Goal: Task Accomplishment & Management: Use online tool/utility

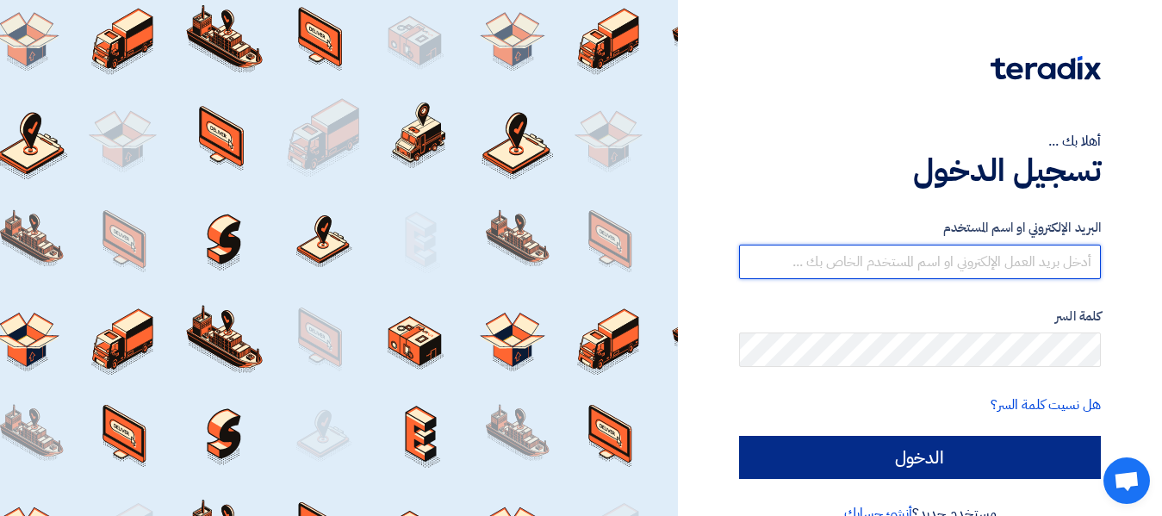
type input "[EMAIL_ADDRESS][DOMAIN_NAME]"
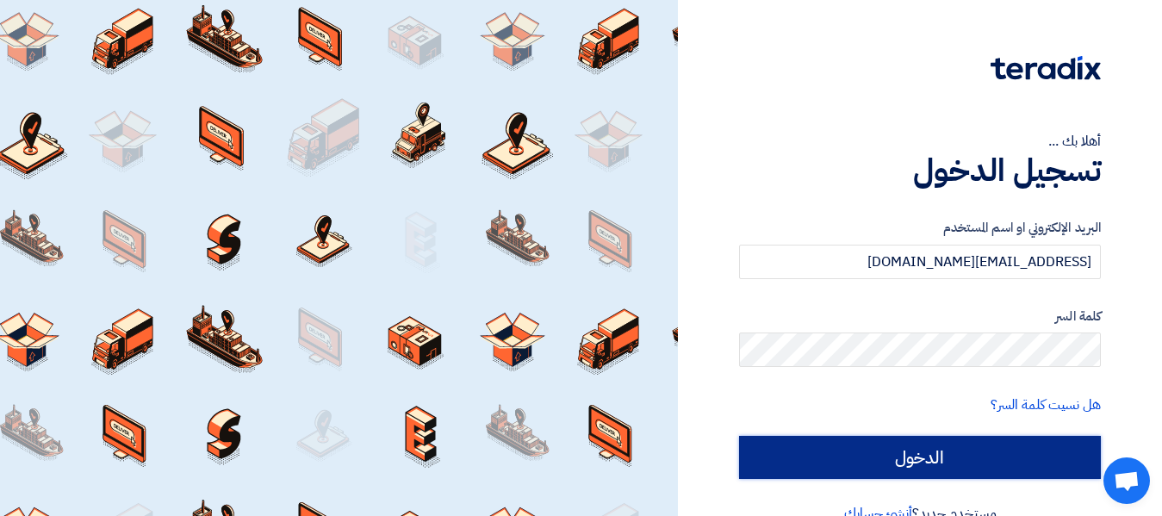
click at [969, 465] on input "الدخول" at bounding box center [920, 457] width 362 height 43
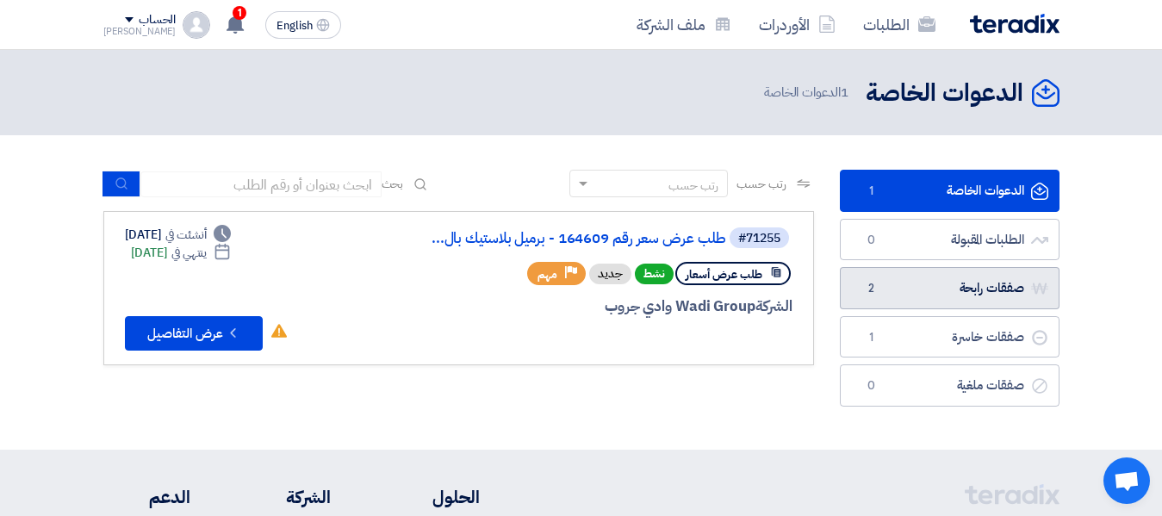
click at [896, 293] on link "صفقات رابحة صفقات رابحة 2" at bounding box center [950, 288] width 220 height 42
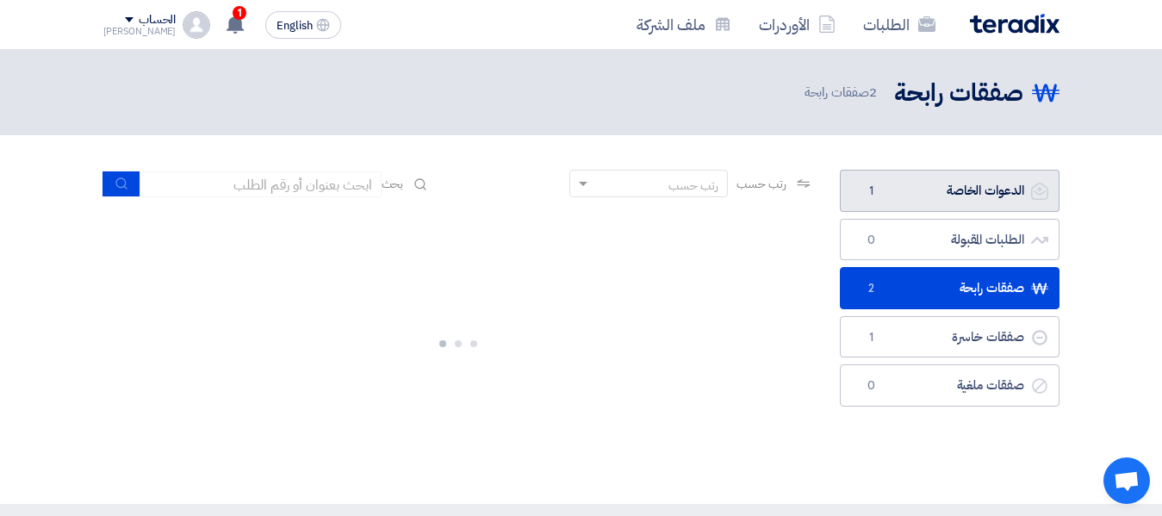
click at [938, 194] on link "الدعوات الخاصة الدعوات الخاصة 1" at bounding box center [950, 191] width 220 height 42
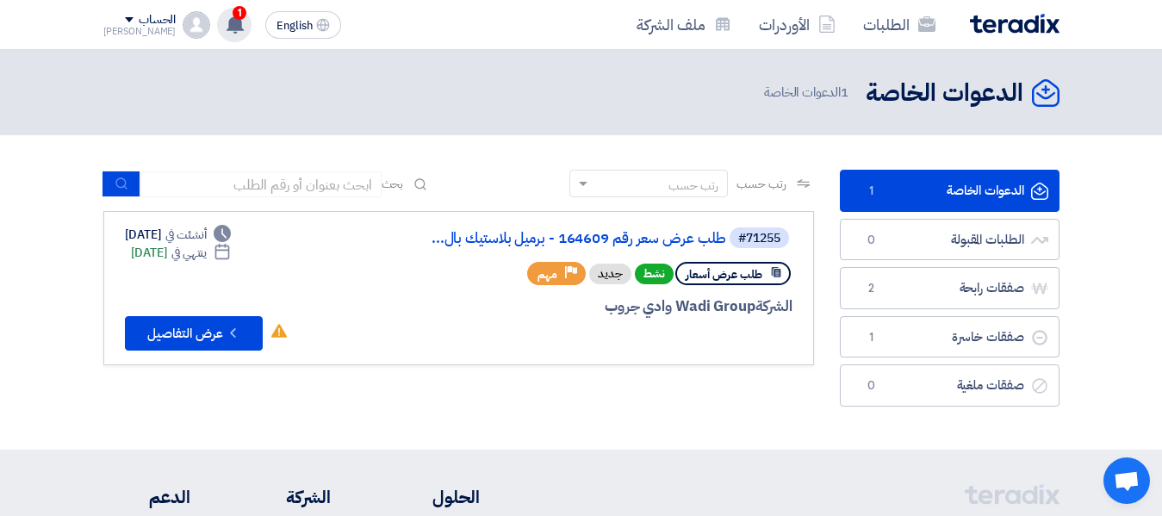
click at [226, 22] on use at bounding box center [234, 24] width 17 height 19
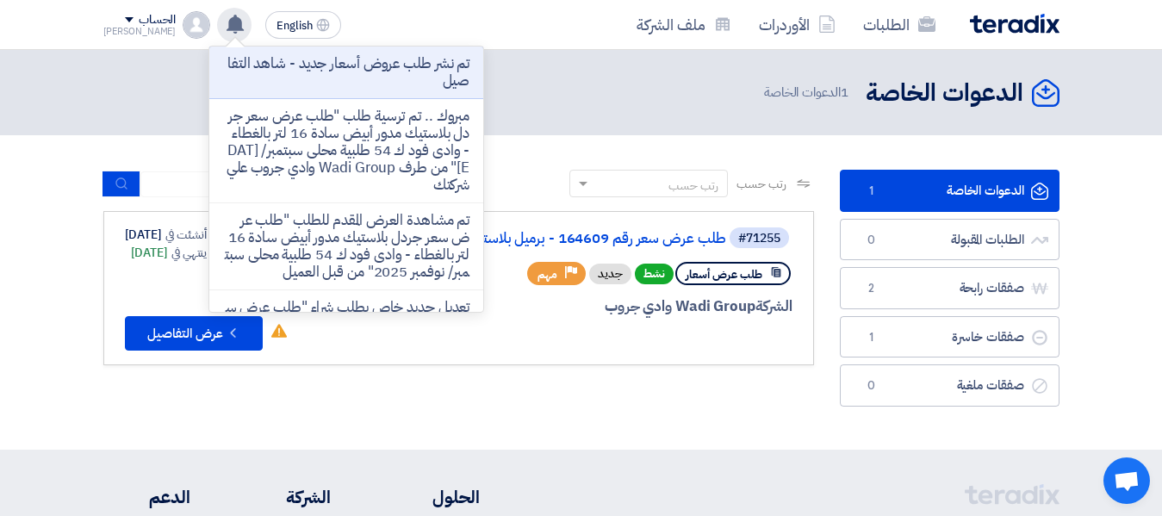
click at [220, 34] on div "تم نشر طلب عروض أسعار جديد - شاهد التفاصيل مبروك .. تم ترسية طلب "طلب عرض سعر ج…" at bounding box center [234, 25] width 34 height 34
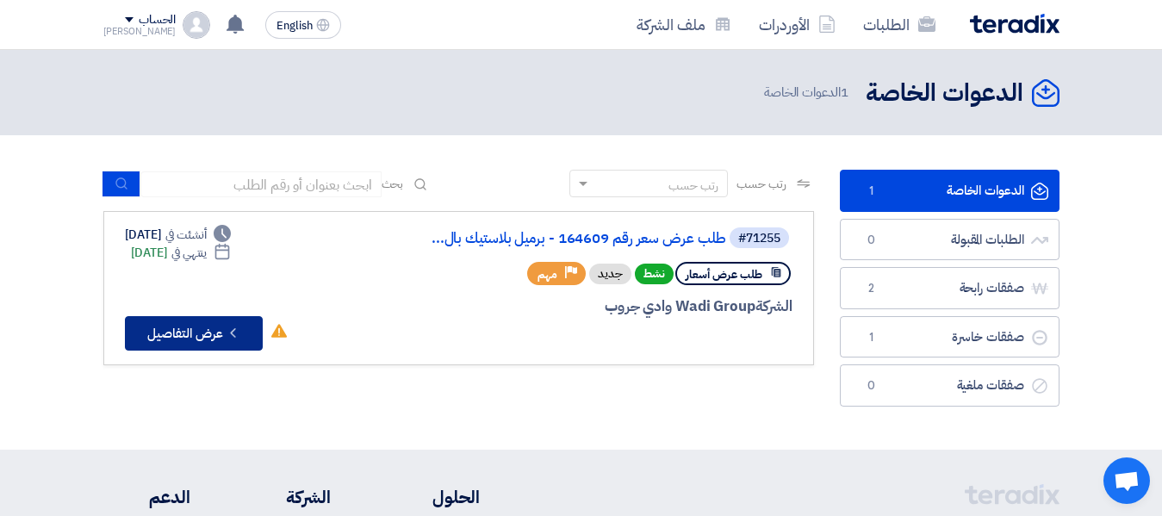
click at [201, 332] on button "Check details عرض التفاصيل" at bounding box center [194, 333] width 138 height 34
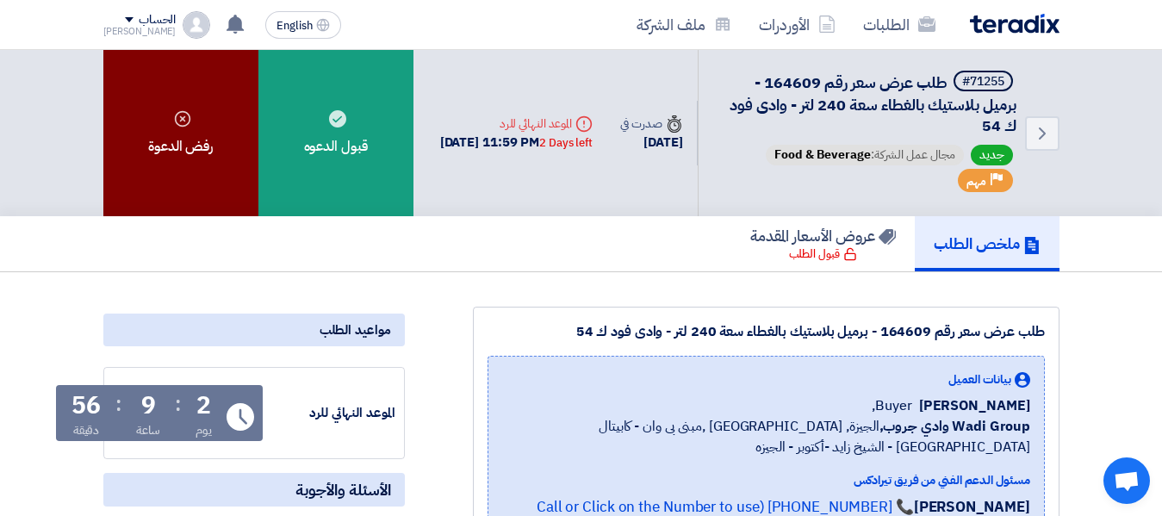
click at [221, 143] on div "رفض الدعوة" at bounding box center [180, 133] width 155 height 166
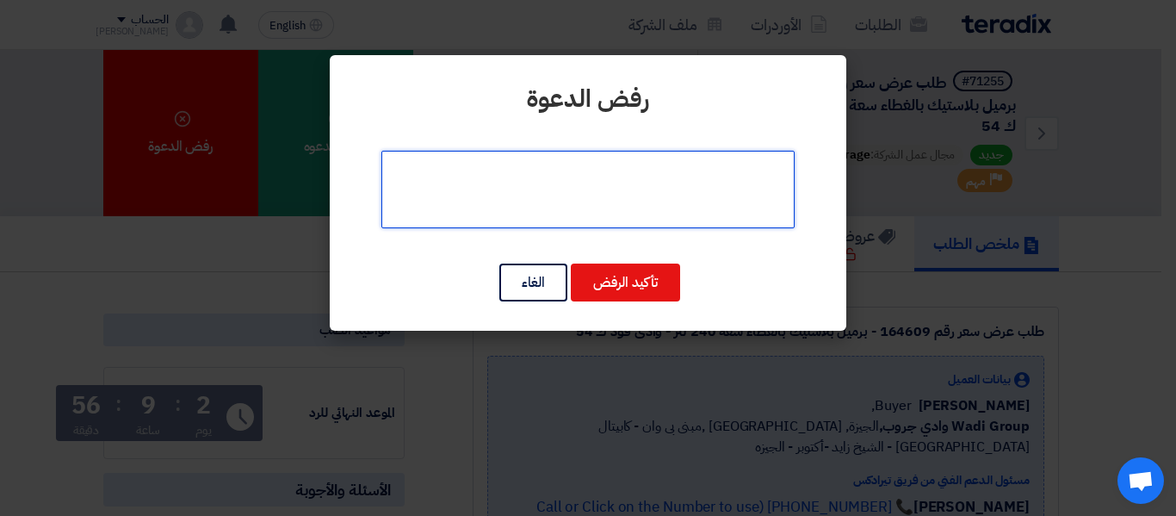
click at [624, 195] on textarea at bounding box center [587, 189] width 413 height 77
type textarea "لا يوجد لدينا براميل"
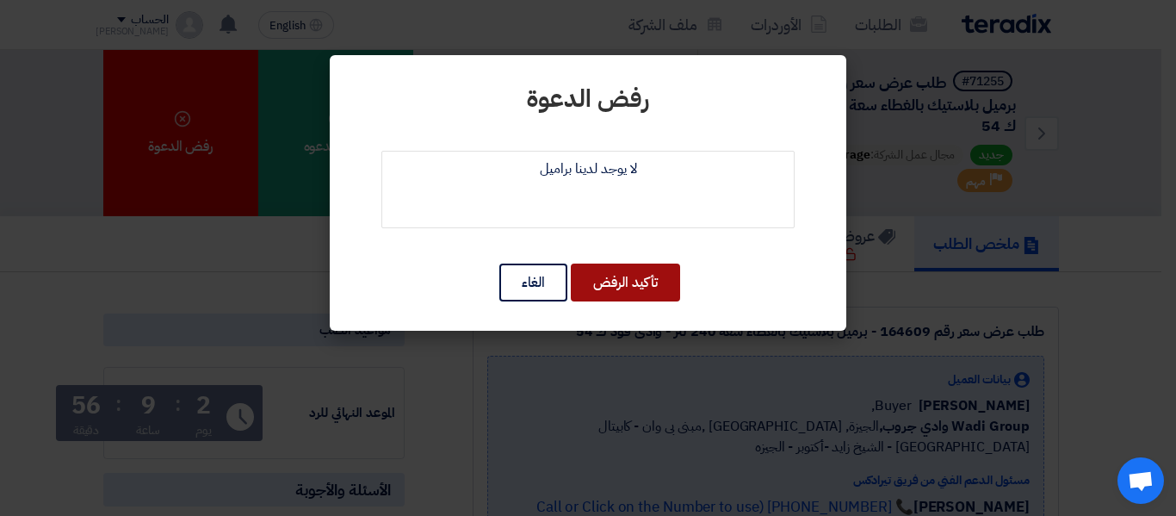
click at [631, 299] on button "تأكيد الرفض" at bounding box center [625, 282] width 109 height 38
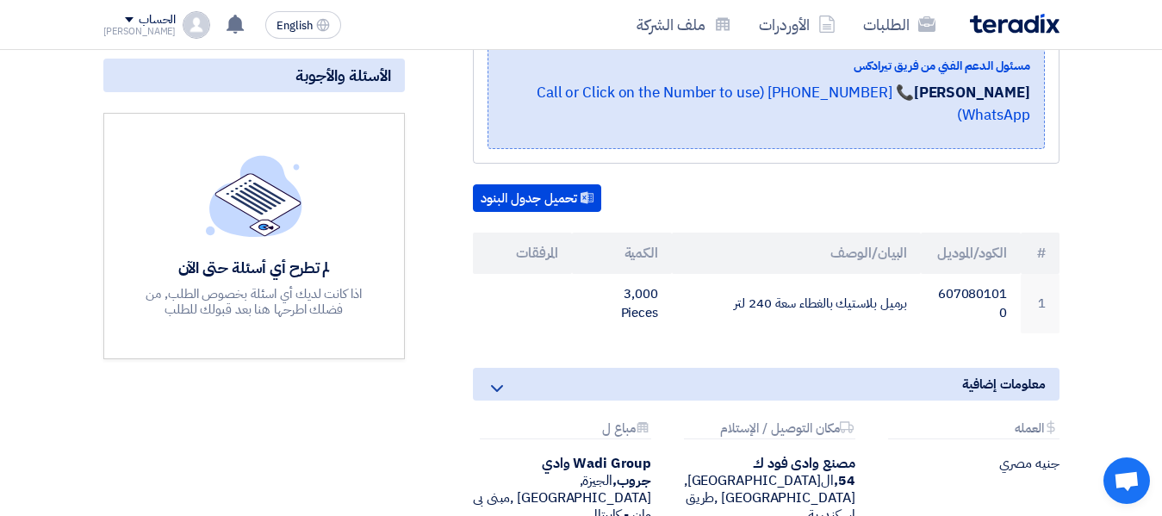
scroll to position [400, 0]
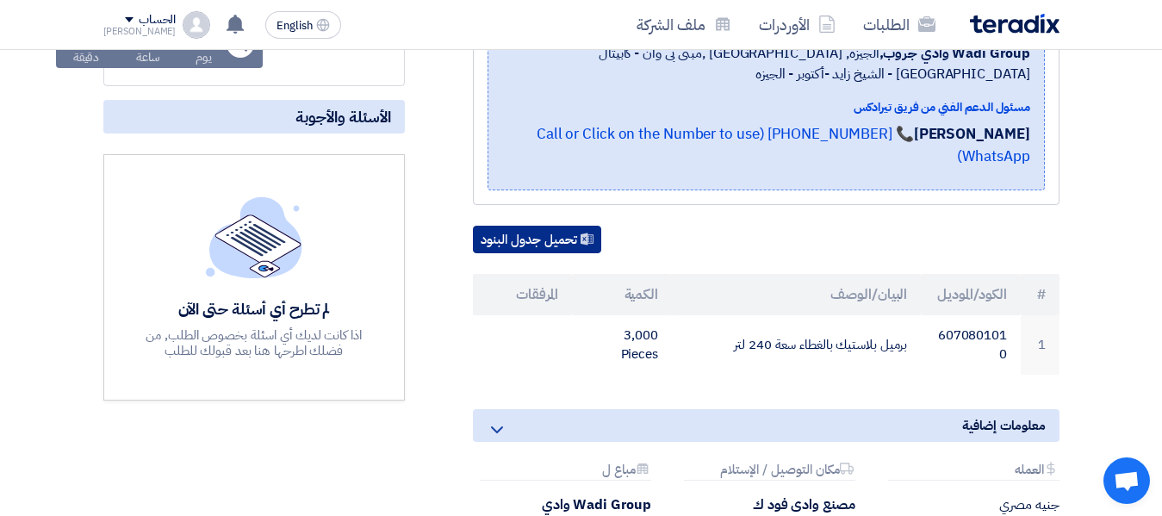
click at [543, 229] on button "تحميل جدول البنود" at bounding box center [537, 240] width 128 height 28
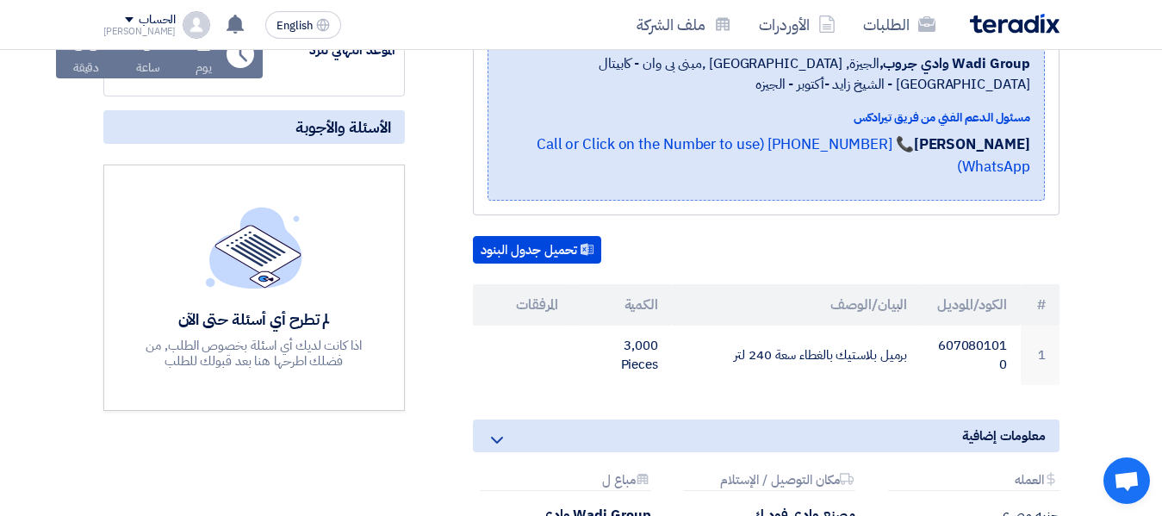
scroll to position [387, 0]
